Goal: Transaction & Acquisition: Purchase product/service

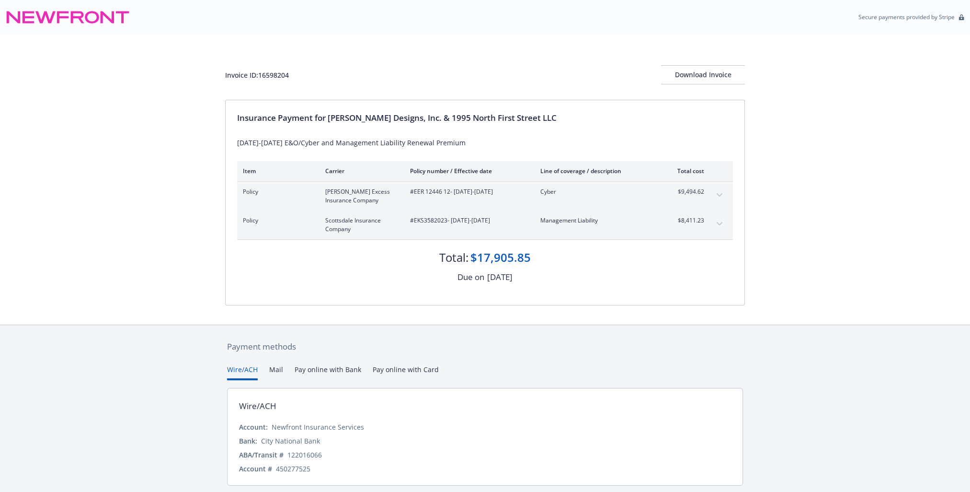
click at [276, 365] on button "Mail" at bounding box center [276, 372] width 14 height 16
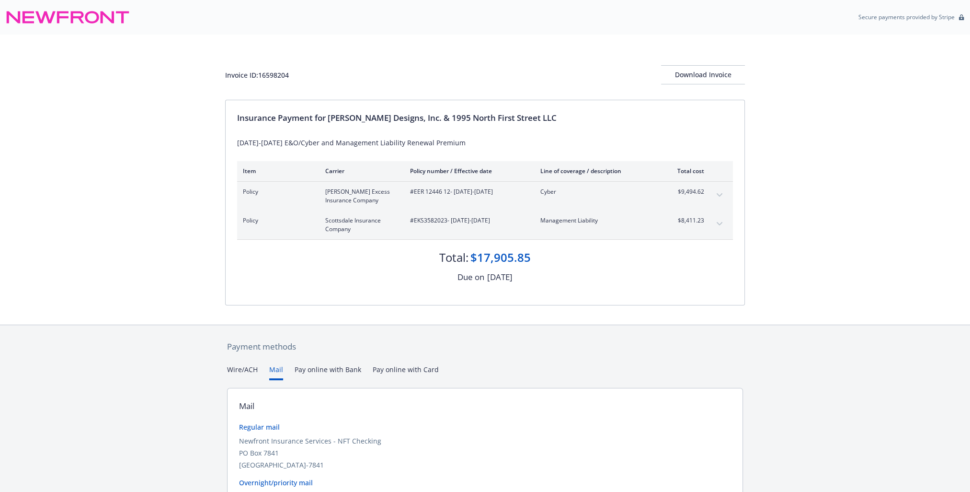
click at [249, 370] on button "Wire/ACH" at bounding box center [242, 372] width 31 height 16
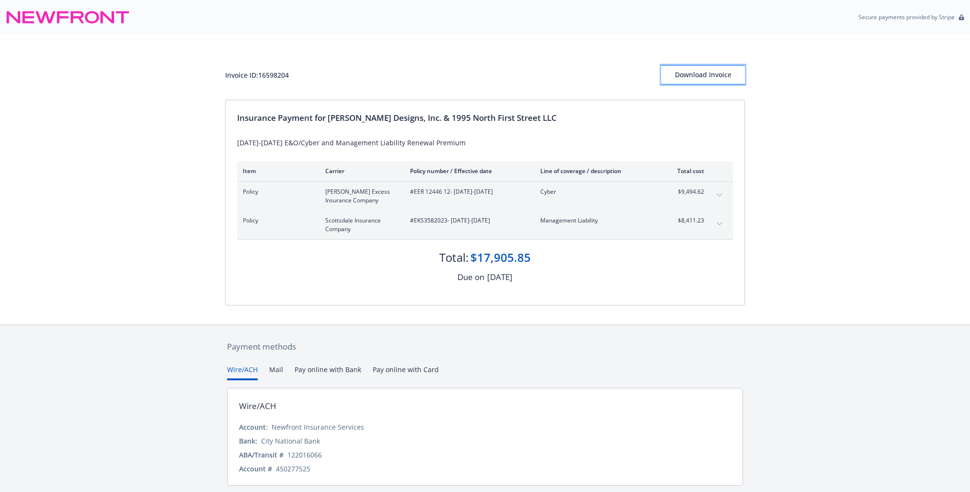
click at [714, 73] on div "Download Invoice" at bounding box center [703, 75] width 84 height 18
click at [717, 195] on icon "expand content" at bounding box center [720, 195] width 6 height 4
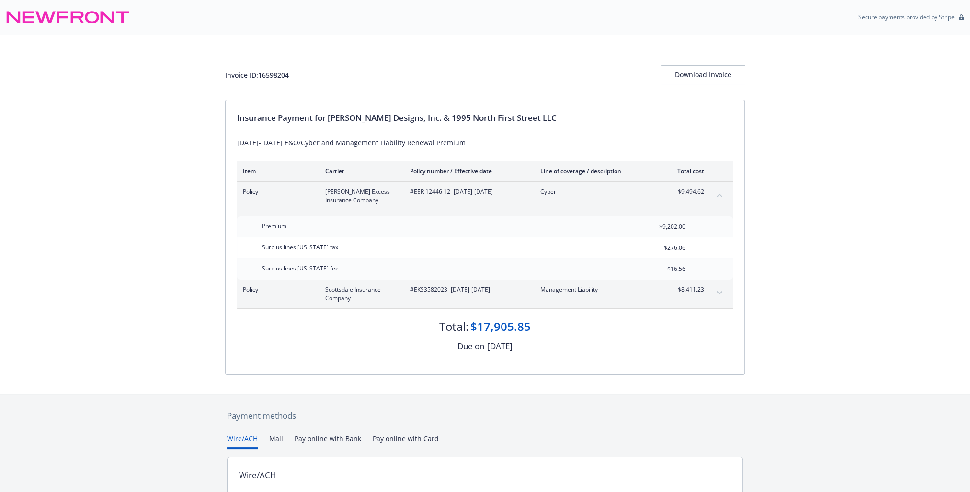
click at [717, 195] on icon "collapse content" at bounding box center [720, 195] width 6 height 4
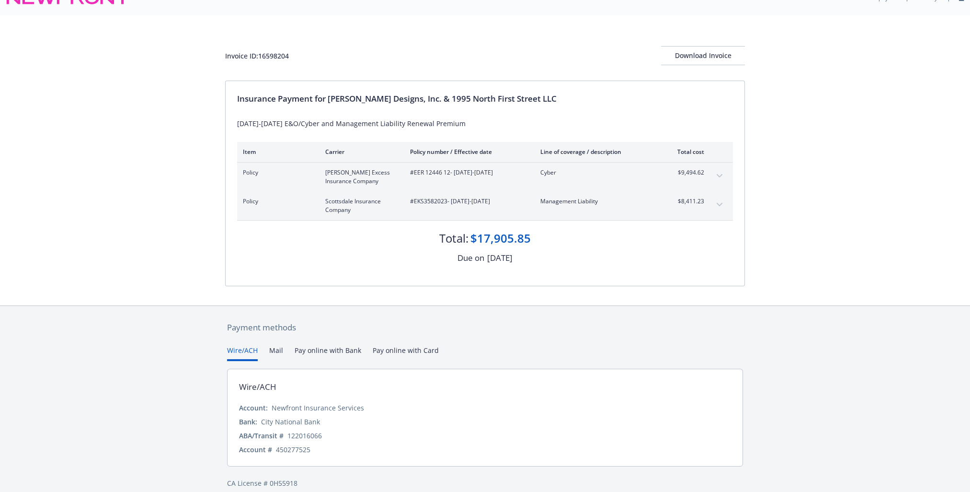
scroll to position [30, 0]
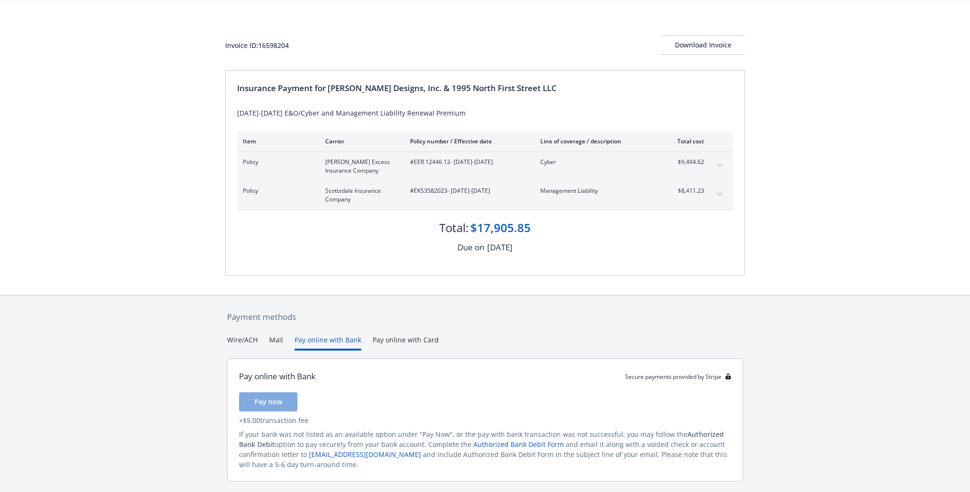
click at [332, 337] on button "Pay online with Bank" at bounding box center [328, 343] width 67 height 16
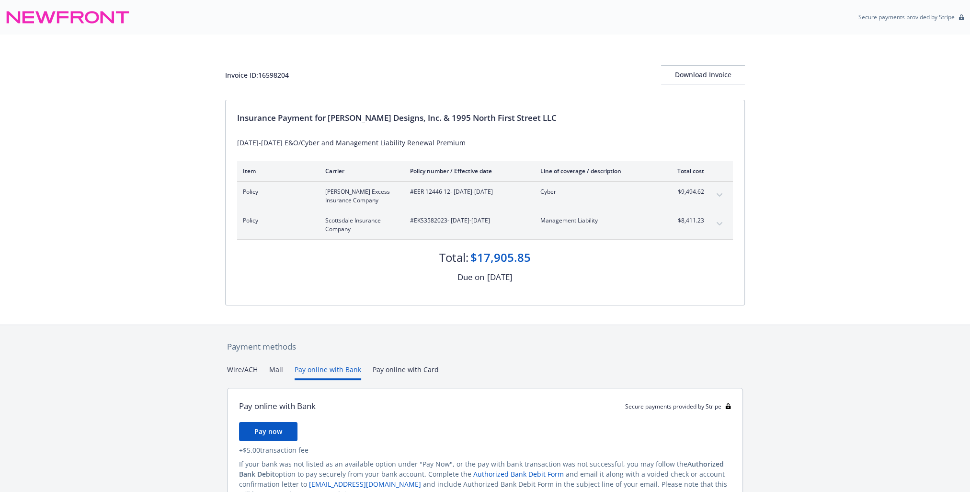
scroll to position [0, 0]
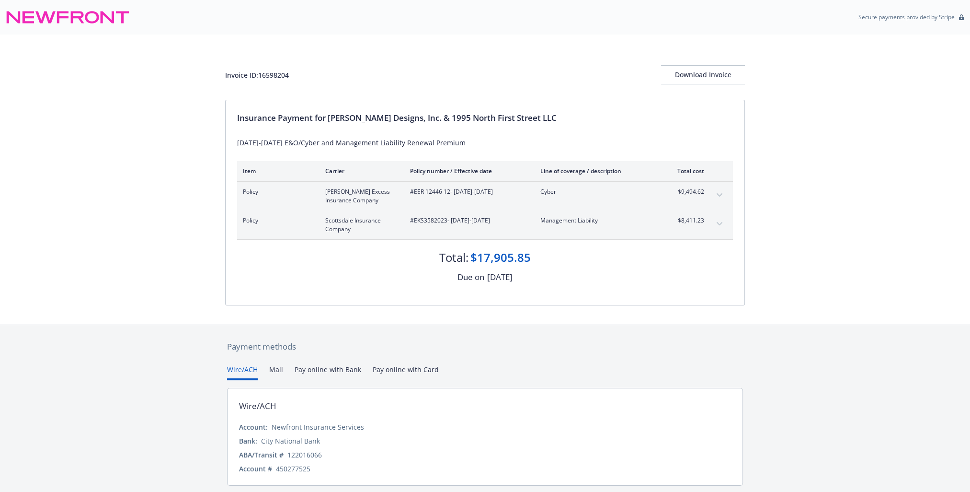
scroll to position [30, 0]
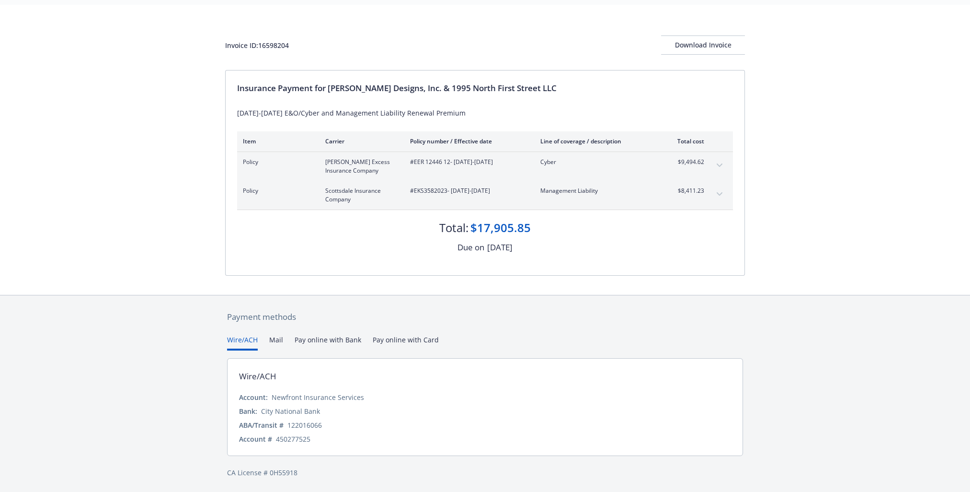
click at [275, 341] on button "Mail" at bounding box center [276, 343] width 14 height 16
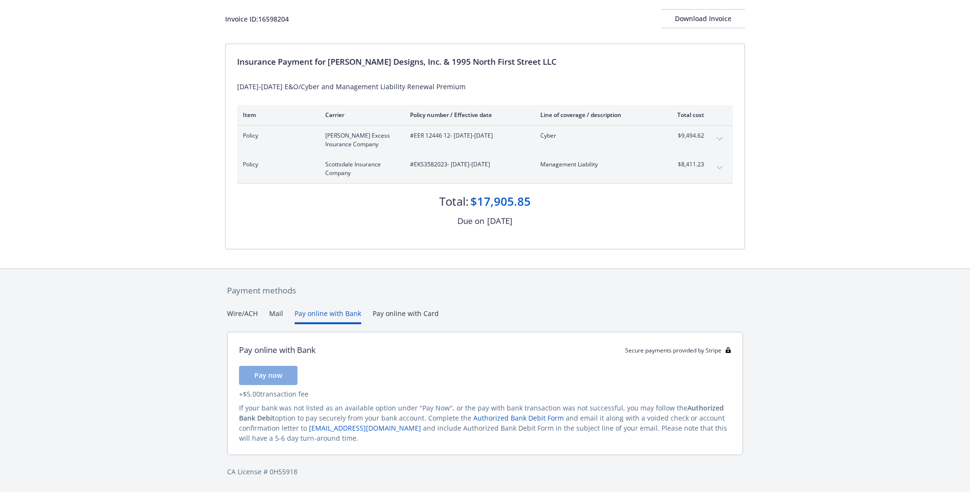
scroll to position [56, 0]
click at [330, 264] on div "Secure payments provided by Stripe Invoice ID: 16598204 Download Invoice Insura…" at bounding box center [485, 218] width 970 height 548
click at [265, 374] on span "Pay now" at bounding box center [268, 375] width 28 height 9
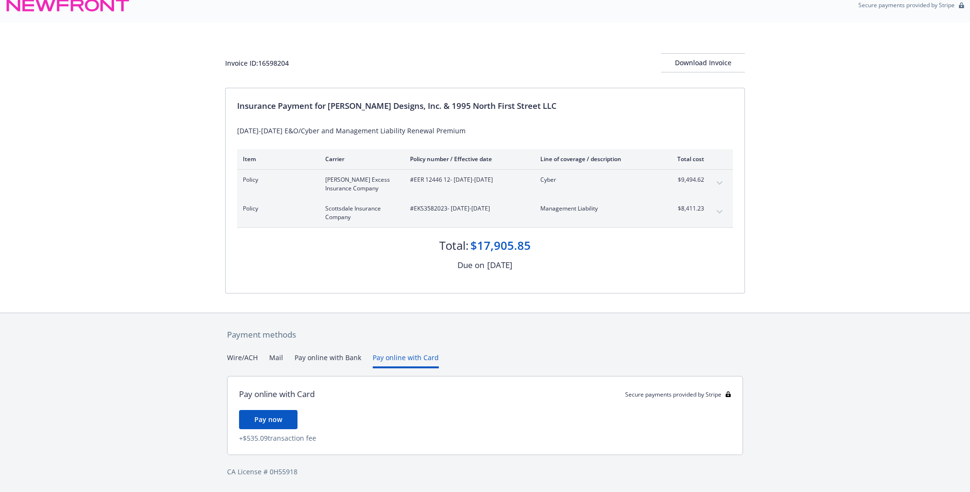
click at [404, 314] on div "Payment methods Wire/ACH Mail Pay online with Bank Pay online with Card Pay onl…" at bounding box center [485, 402] width 520 height 179
click at [326, 359] on button "Pay online with Bank" at bounding box center [328, 361] width 67 height 16
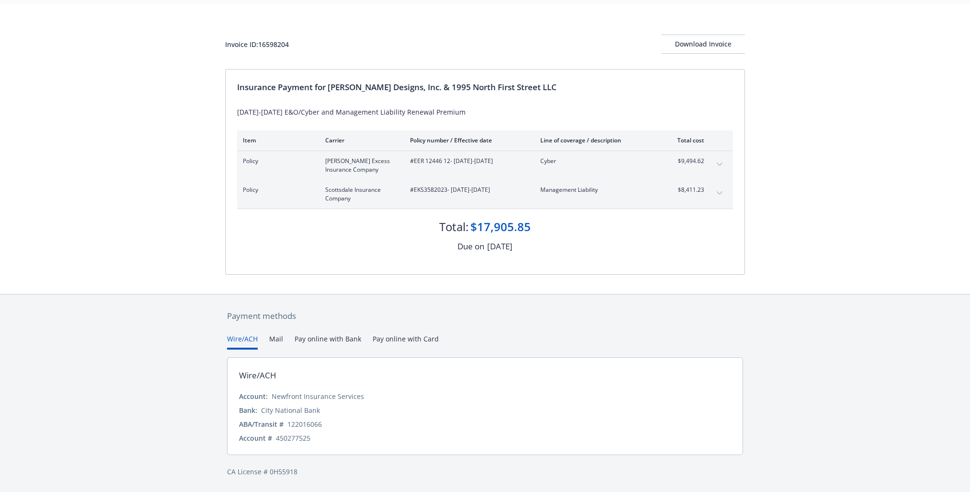
scroll to position [30, 0]
click at [244, 313] on div "Payment methods Wire/ACH Mail Pay online with Bank Pay online with Card Wire/AC…" at bounding box center [485, 394] width 520 height 198
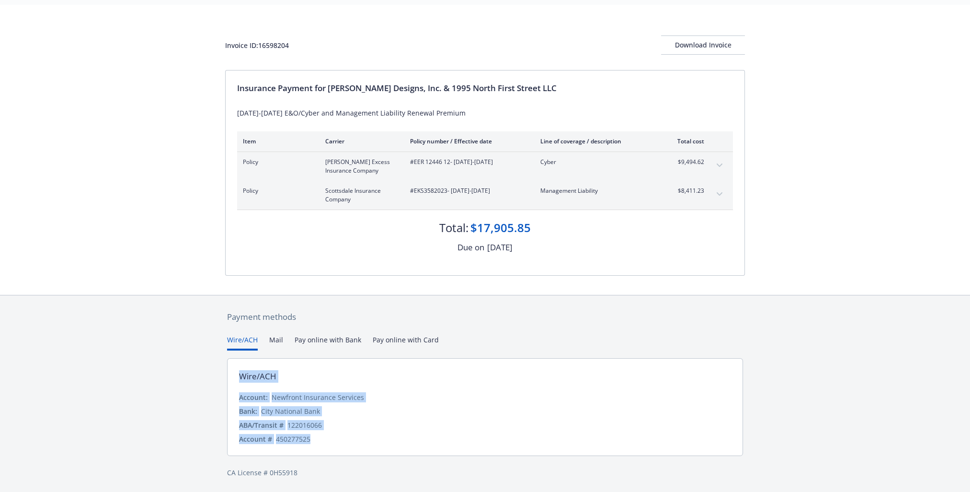
drag, startPoint x: 238, startPoint y: 374, endPoint x: 366, endPoint y: 438, distance: 143.2
click at [366, 439] on div "Wire/ACH Account: Newfront Insurance Services Bank: City National Bank ABA/Tran…" at bounding box center [485, 407] width 516 height 98
copy div "Wire/ACH Account: Newfront Insurance Services Bank: City National Bank ABA/Tran…"
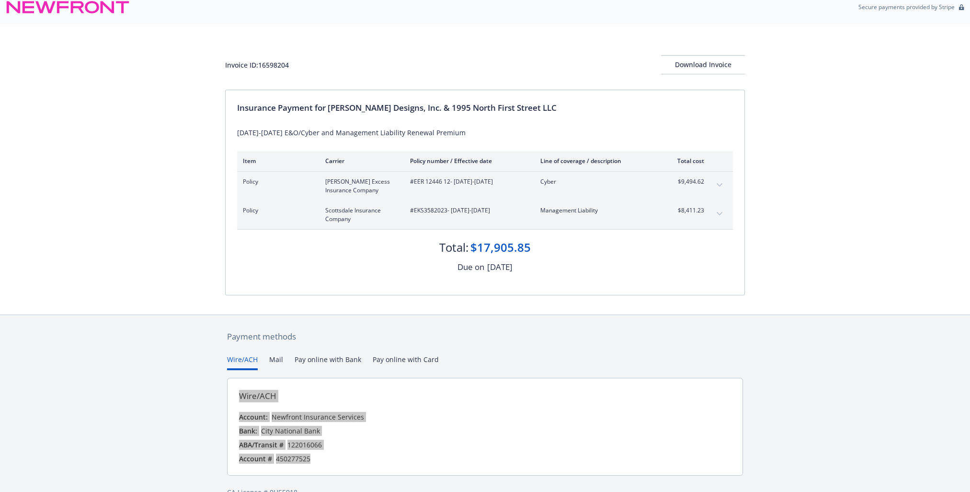
scroll to position [0, 0]
